Goal: Check status

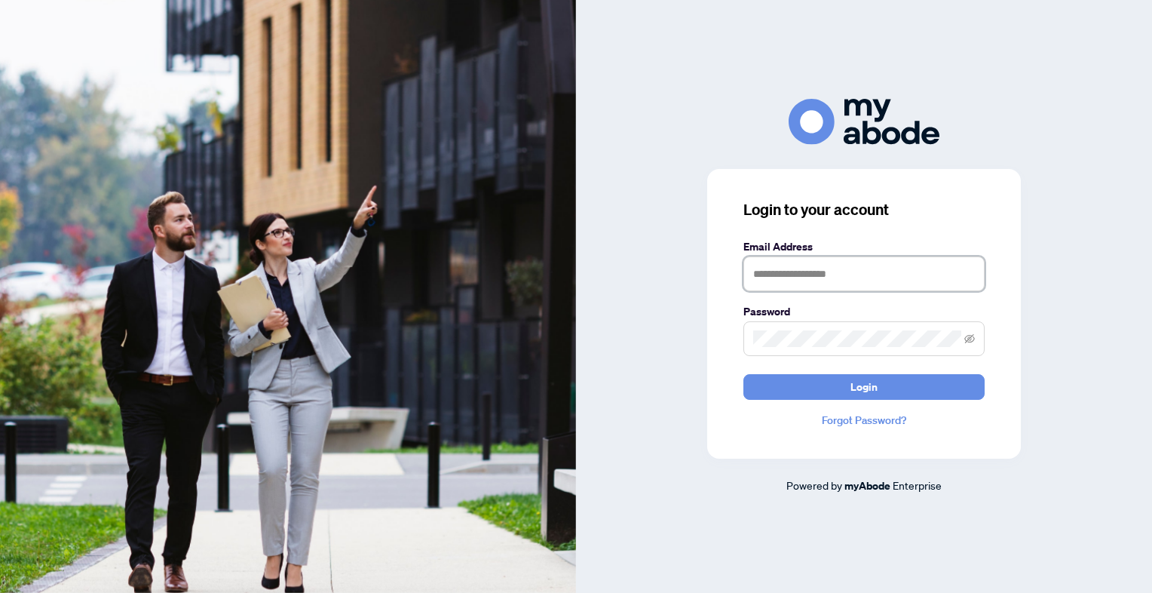
click at [807, 272] on input "text" at bounding box center [863, 273] width 241 height 35
type input "**********"
click at [743, 374] on button "Login" at bounding box center [863, 387] width 241 height 26
click at [966, 337] on icon "eye-invisible" at bounding box center [969, 338] width 11 height 11
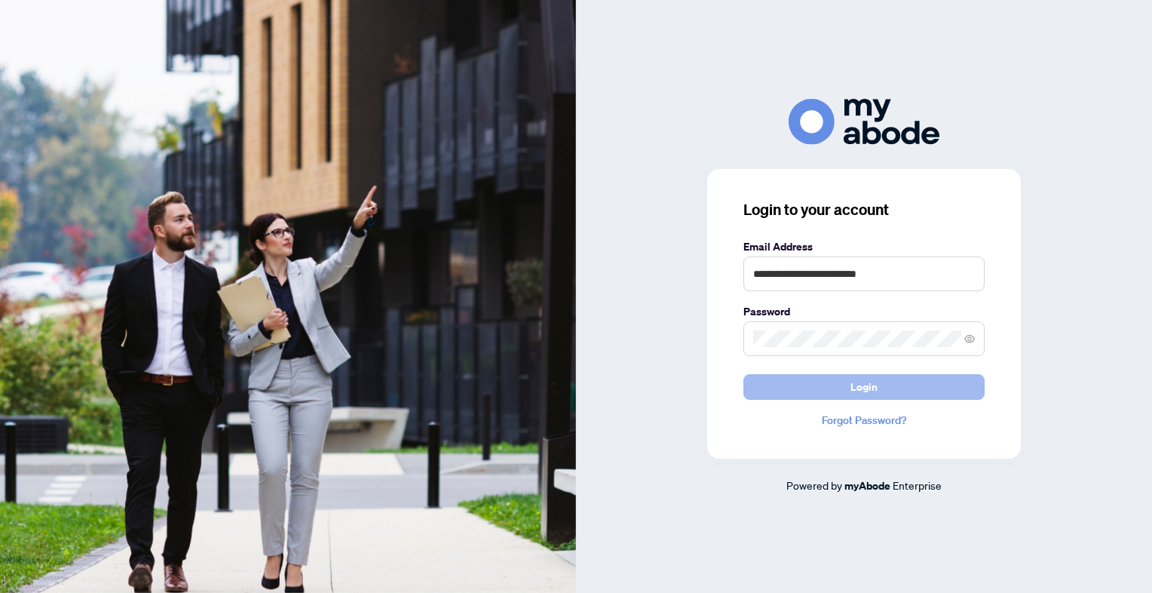
click at [852, 384] on span "Login" at bounding box center [863, 387] width 27 height 24
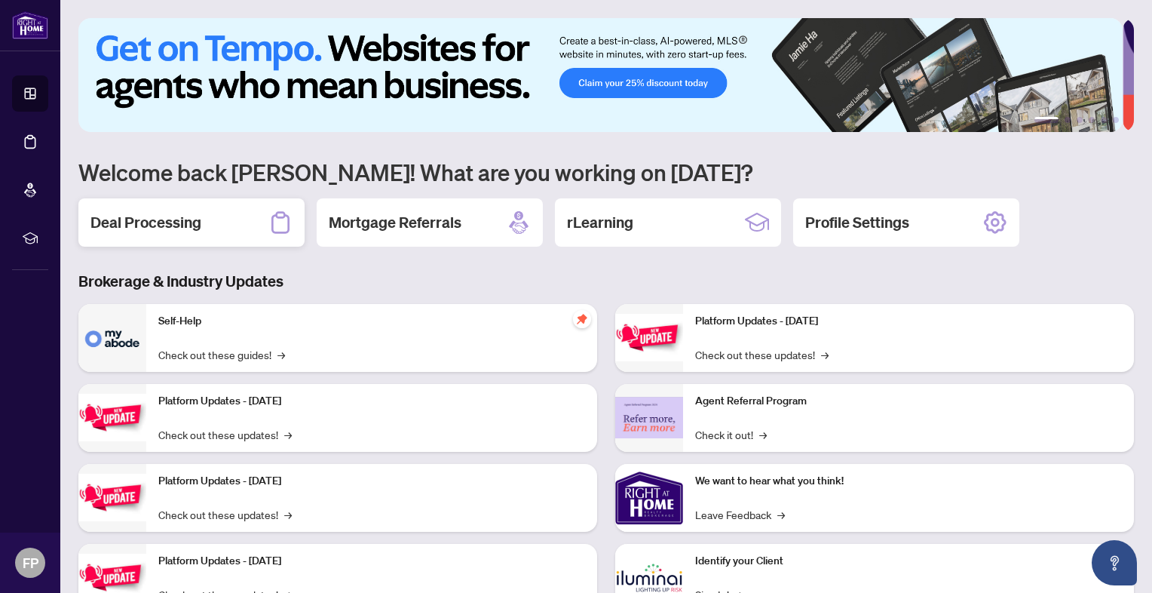
click at [181, 221] on h2 "Deal Processing" at bounding box center [145, 222] width 111 height 21
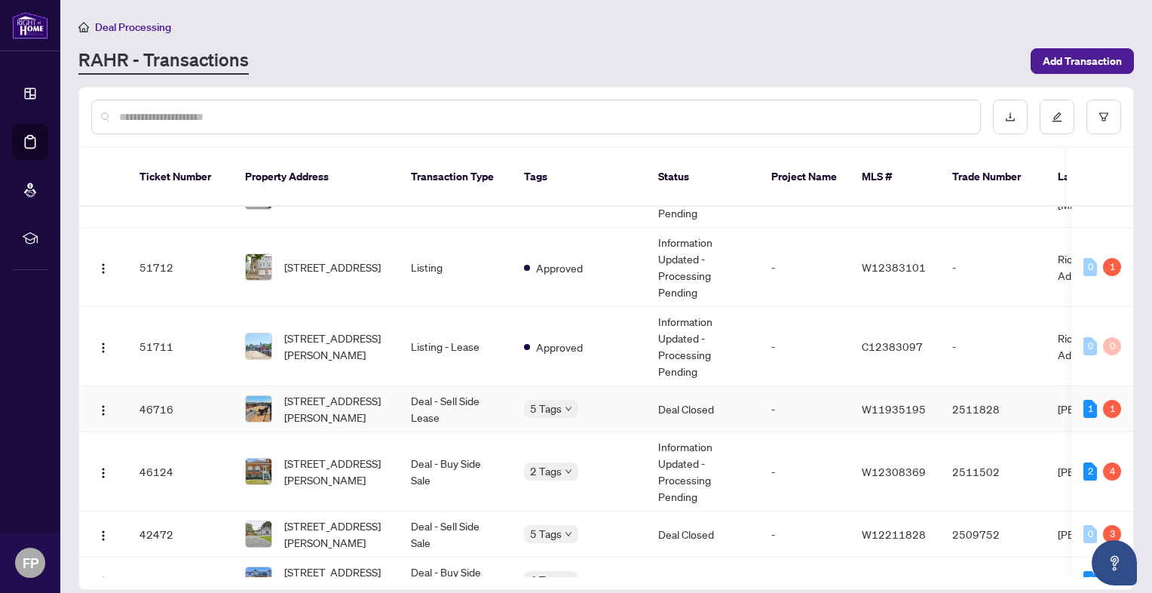
scroll to position [198, 0]
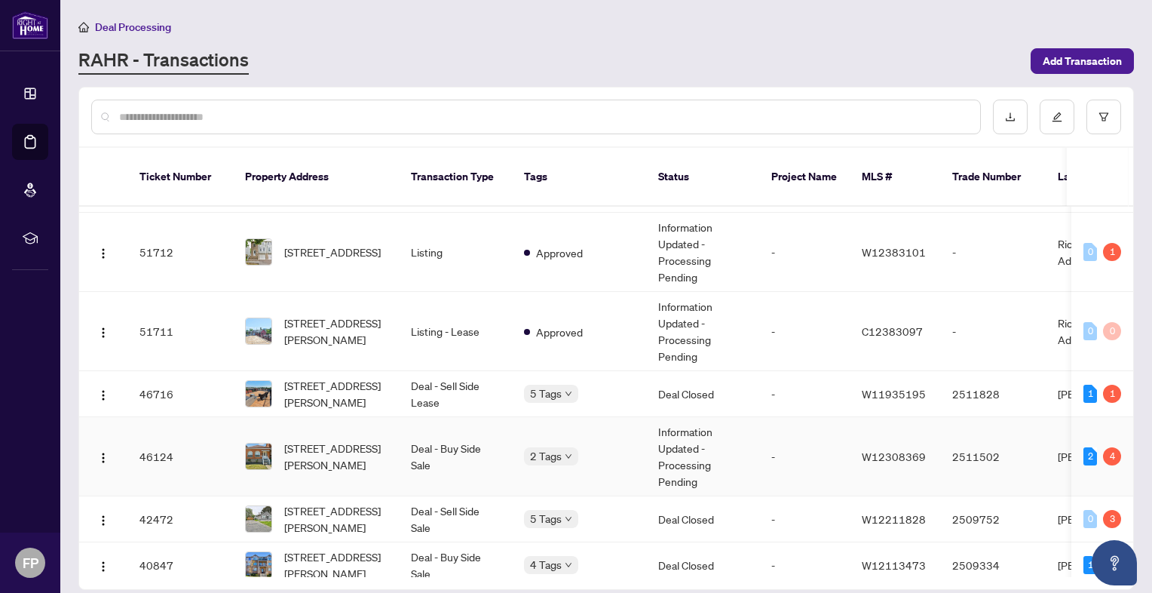
click at [675, 439] on td "Information Updated - Processing Pending" at bounding box center [702, 456] width 113 height 79
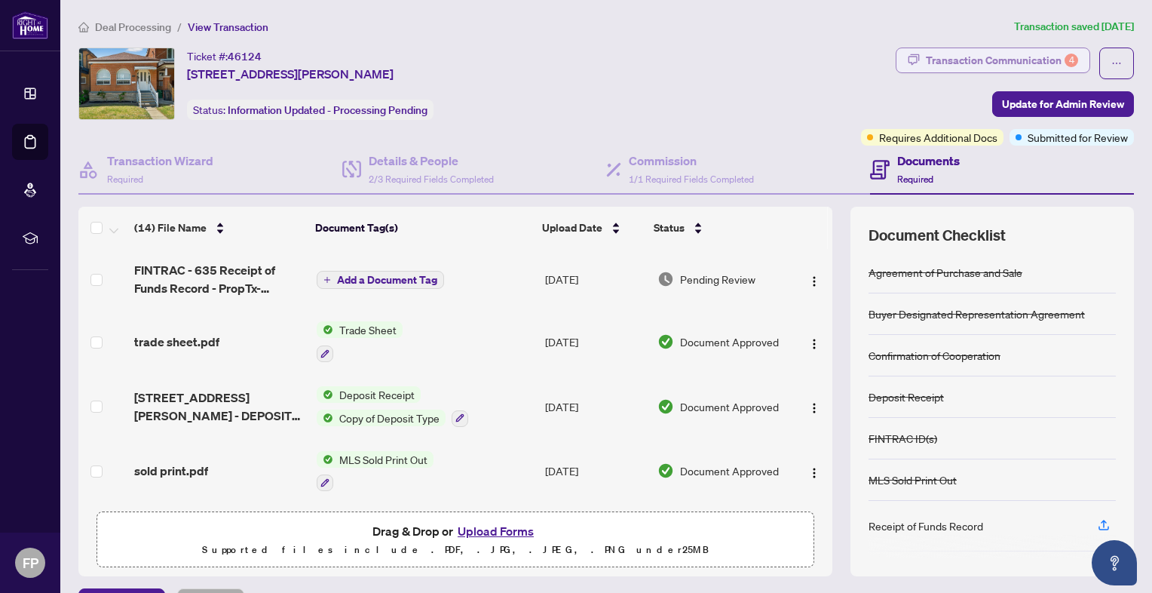
click at [977, 63] on div "Transaction Communication 4" at bounding box center [1002, 60] width 152 height 24
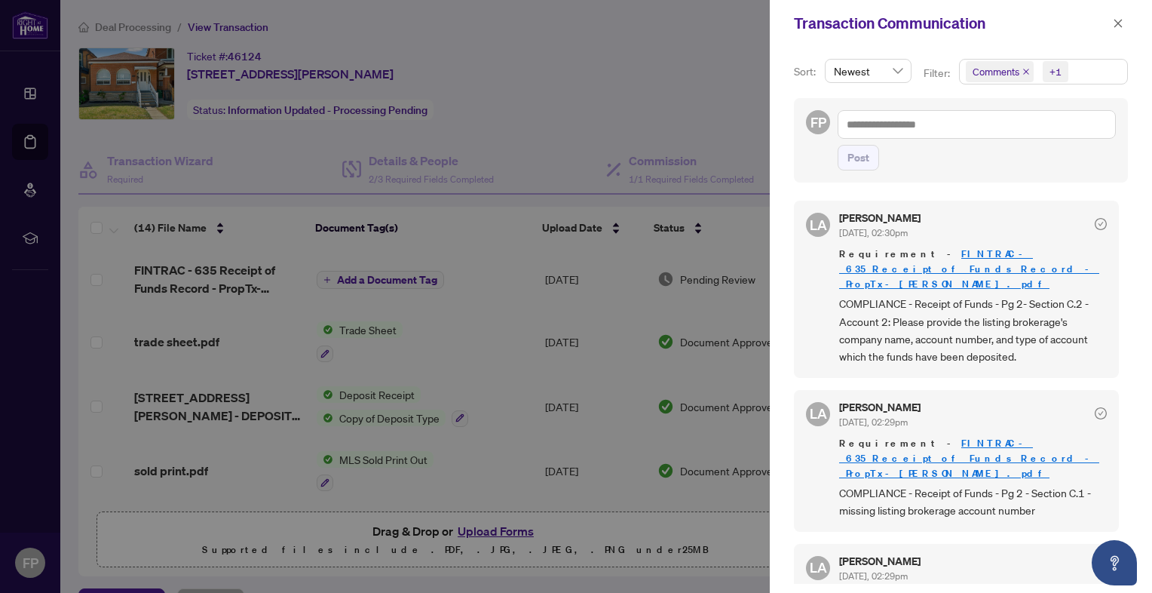
click at [546, 136] on div at bounding box center [576, 296] width 1152 height 593
click at [181, 342] on div at bounding box center [576, 296] width 1152 height 593
click at [415, 342] on div at bounding box center [576, 296] width 1152 height 593
click at [568, 341] on div at bounding box center [576, 296] width 1152 height 593
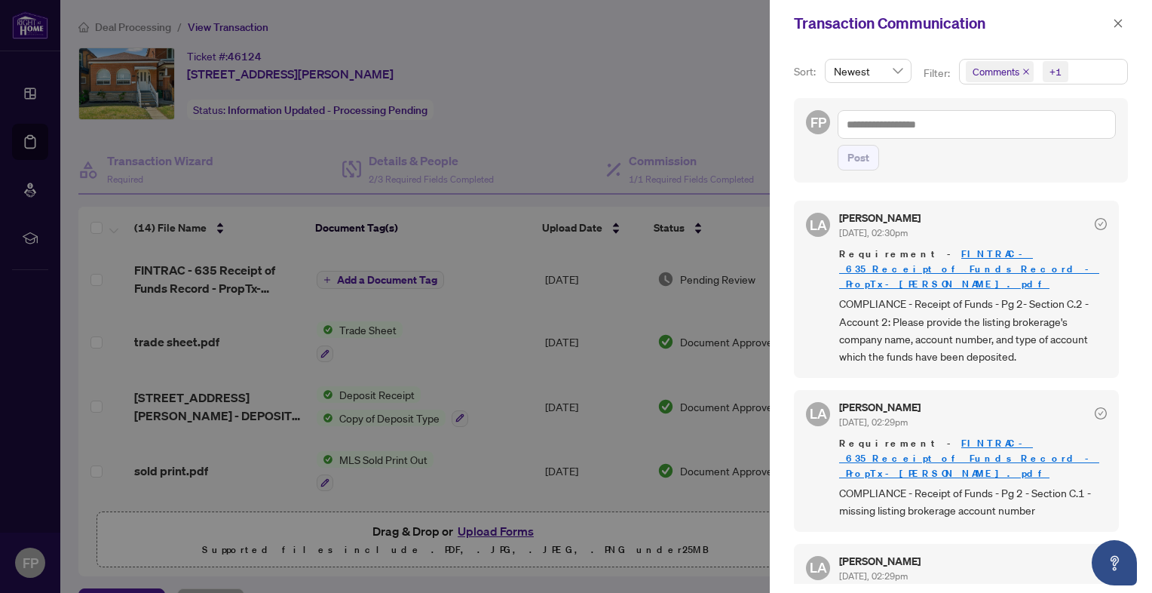
click at [989, 71] on span "Comments" at bounding box center [996, 71] width 47 height 15
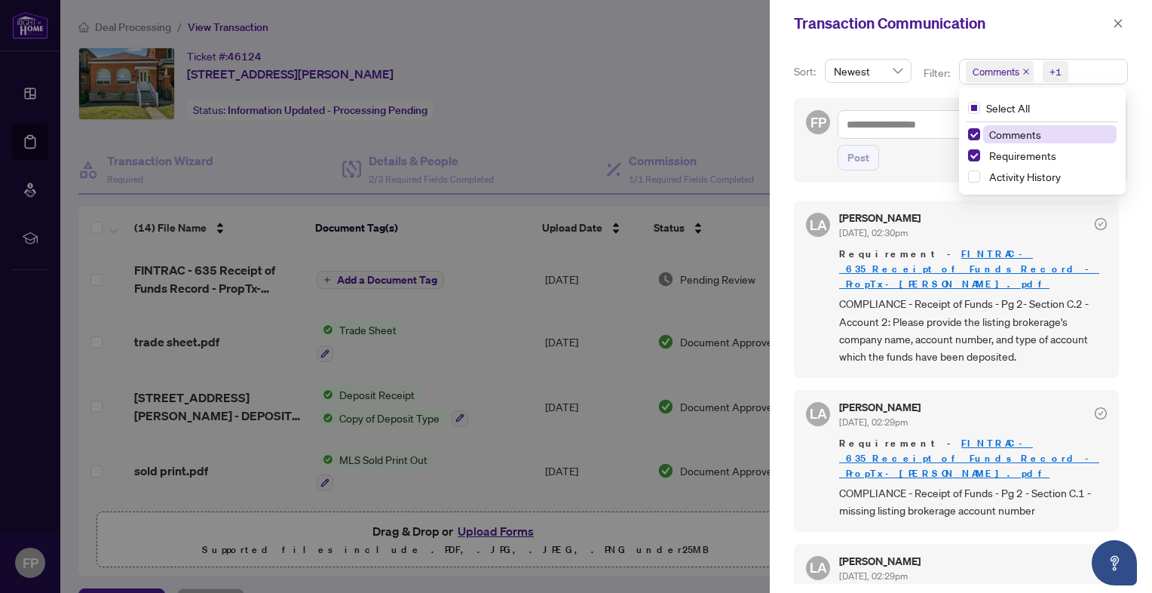
click at [1013, 125] on span "Comments" at bounding box center [1049, 134] width 133 height 18
click at [1120, 26] on icon "close" at bounding box center [1118, 23] width 11 height 11
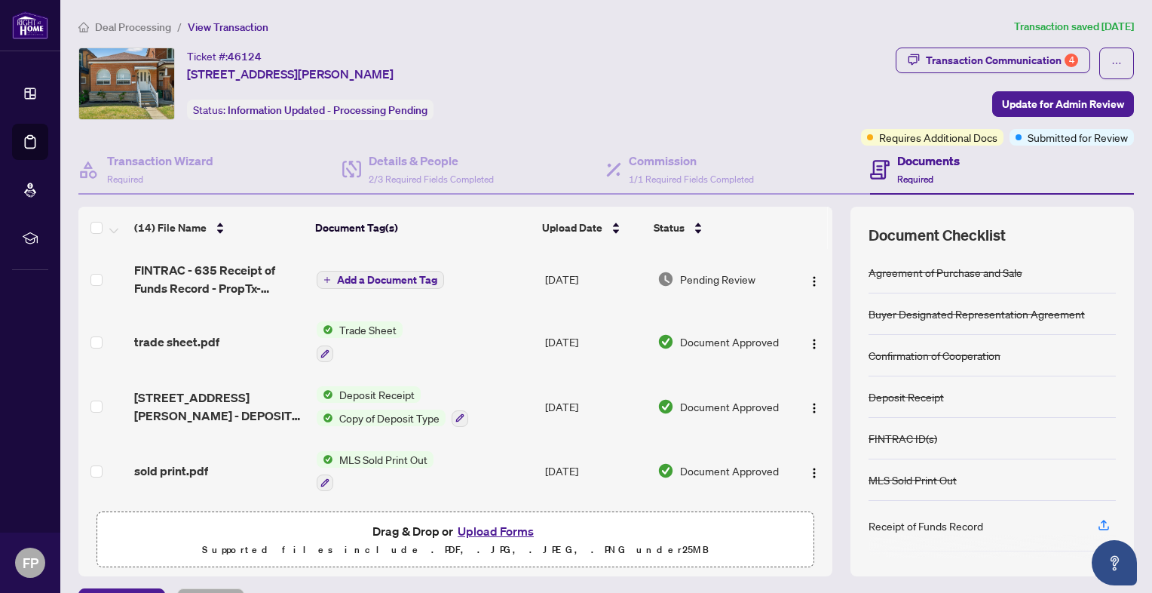
click at [576, 345] on td "[DATE]" at bounding box center [595, 341] width 113 height 65
